Goal: Task Accomplishment & Management: Manage account settings

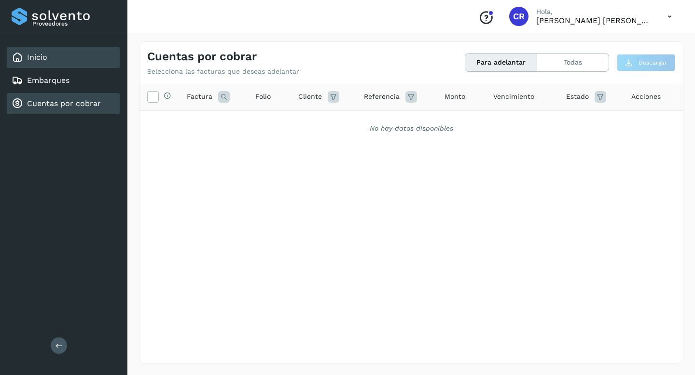
click at [72, 58] on div "Inicio" at bounding box center [63, 57] width 113 height 21
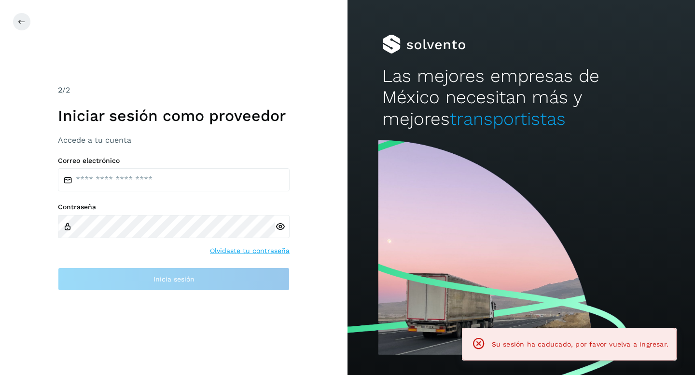
click at [74, 103] on div "2 /2 Iniciar sesión como proveedor Accede a tu cuenta" at bounding box center [174, 114] width 232 height 61
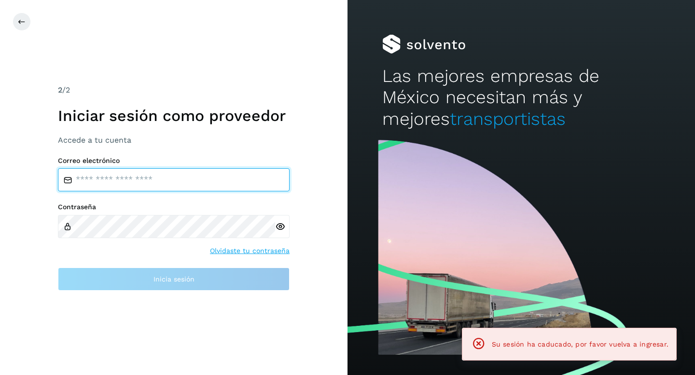
type input "**********"
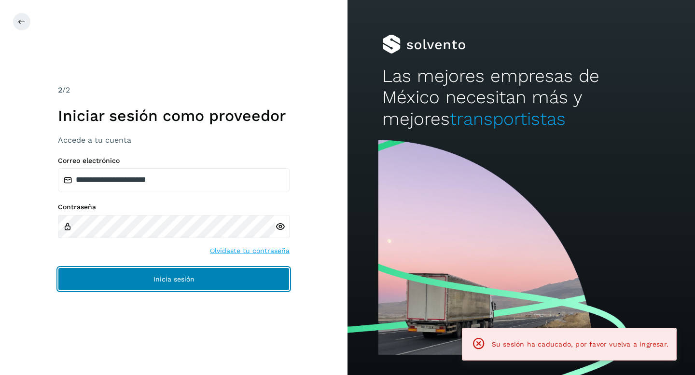
click at [196, 275] on button "Inicia sesión" at bounding box center [174, 279] width 232 height 23
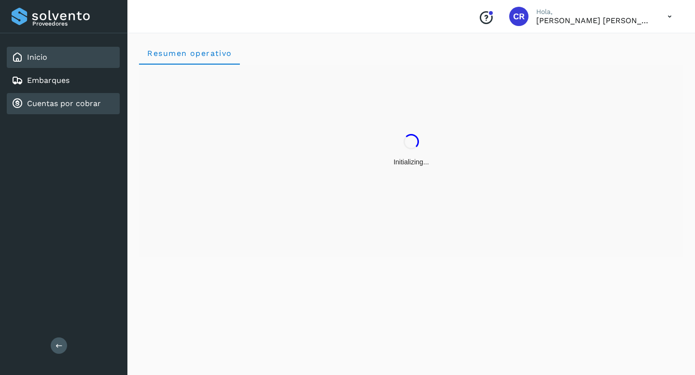
click at [75, 105] on link "Cuentas por cobrar" at bounding box center [64, 103] width 74 height 9
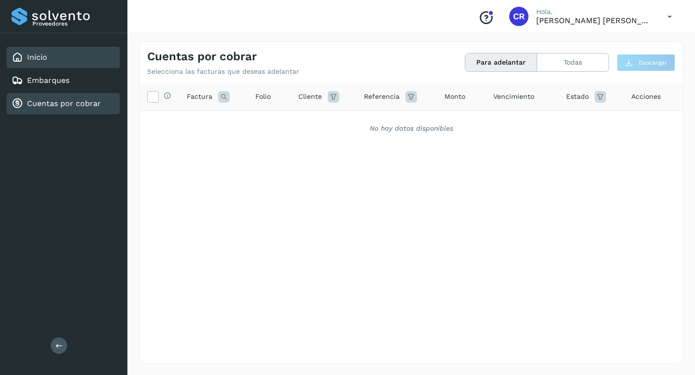
click at [68, 56] on div "Inicio" at bounding box center [63, 57] width 113 height 21
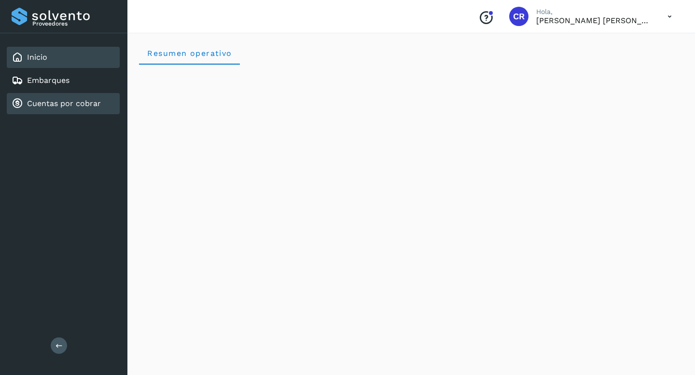
click at [69, 105] on link "Cuentas por cobrar" at bounding box center [64, 103] width 74 height 9
